Goal: Find specific page/section: Find specific page/section

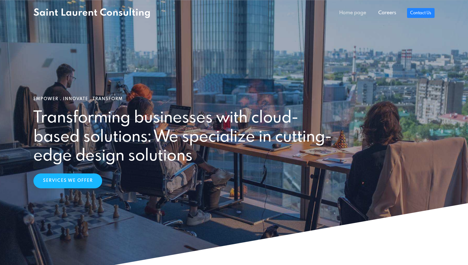
click at [364, 11] on link "Home page" at bounding box center [353, 13] width 39 height 12
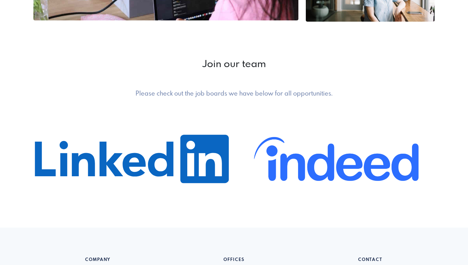
scroll to position [187, 0]
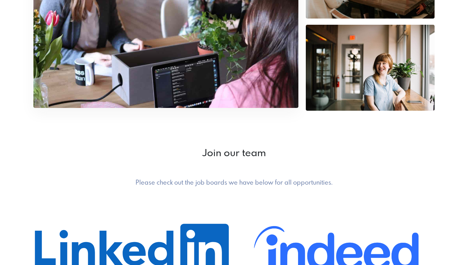
click at [260, 74] on img at bounding box center [165, 19] width 265 height 177
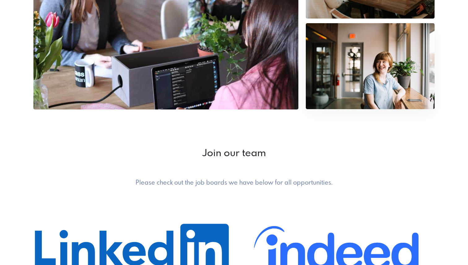
scroll to position [0, 0]
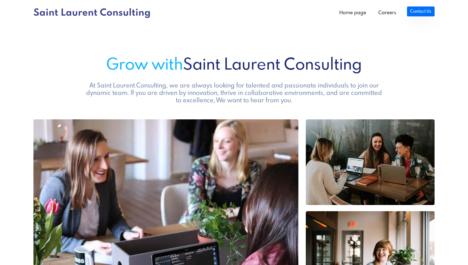
click at [420, 12] on link "Contact Us" at bounding box center [421, 12] width 28 height 10
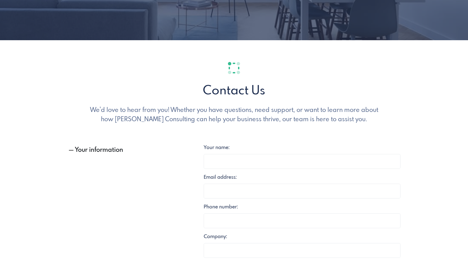
scroll to position [83, 0]
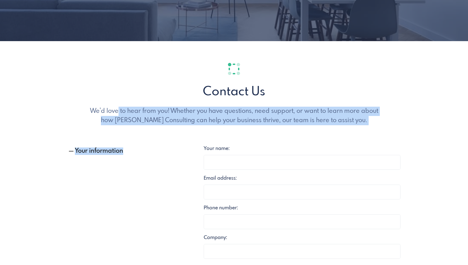
drag, startPoint x: 79, startPoint y: 114, endPoint x: 185, endPoint y: 126, distance: 107.3
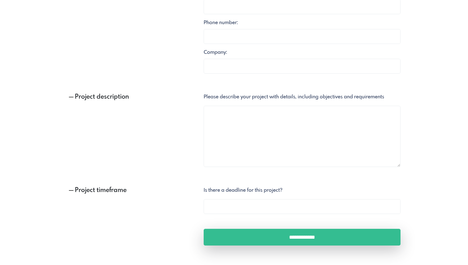
scroll to position [465, 0]
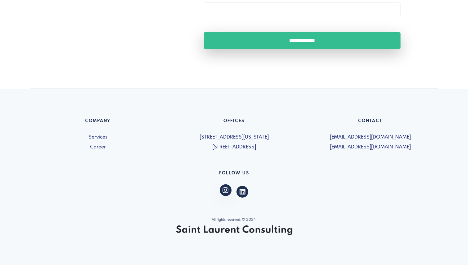
click at [224, 190] on icon at bounding box center [226, 190] width 6 height 5
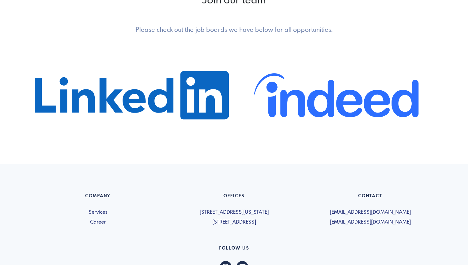
scroll to position [339, 0]
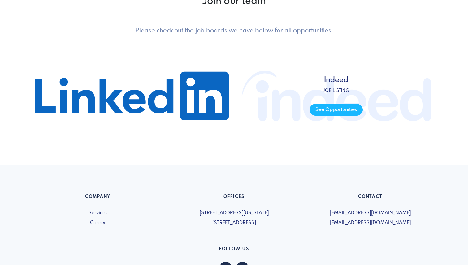
click at [302, 103] on span "Indeed Job listing See Opportunities" at bounding box center [336, 96] width 197 height 93
